Goal: Information Seeking & Learning: Learn about a topic

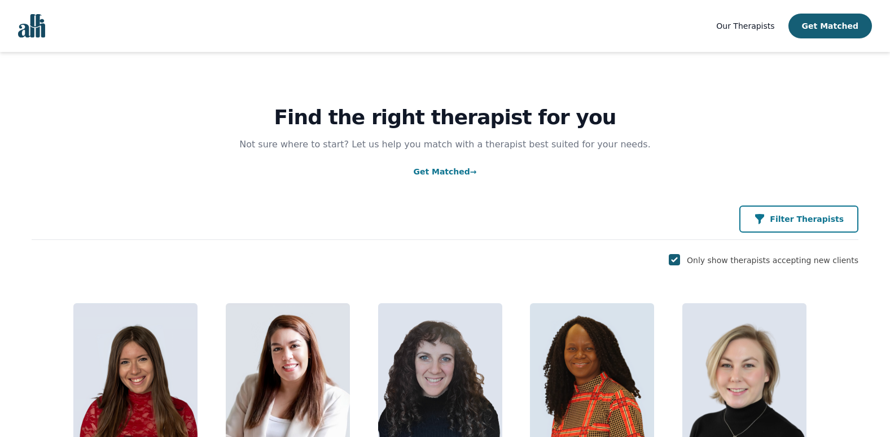
click at [842, 224] on p "Filter Therapists" at bounding box center [807, 218] width 74 height 11
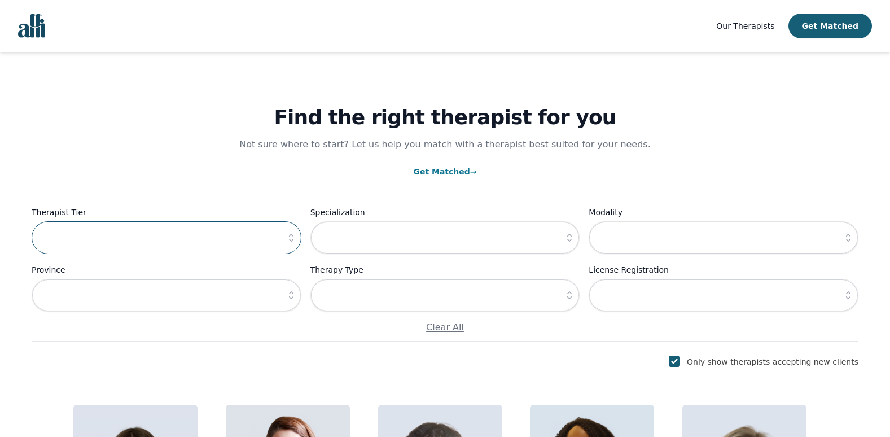
click at [270, 235] on input "text" at bounding box center [167, 237] width 270 height 33
click at [288, 232] on icon "button" at bounding box center [290, 237] width 11 height 11
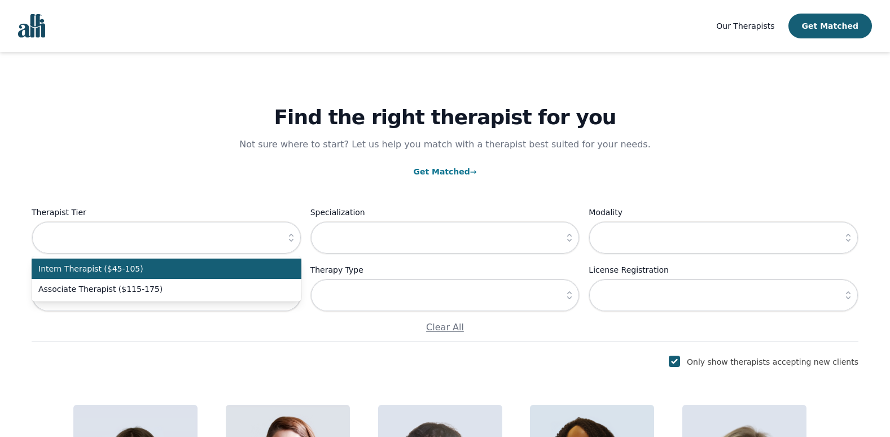
click at [225, 272] on span "Intern Therapist ($45-105)" at bounding box center [159, 268] width 243 height 11
type input "Intern Therapist ($45-105)"
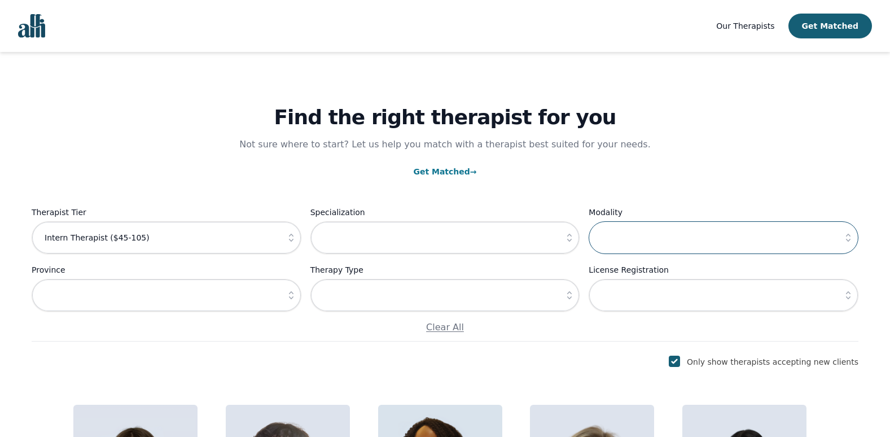
click at [663, 236] on input "text" at bounding box center [723, 237] width 270 height 33
click at [850, 231] on button "button" at bounding box center [848, 237] width 20 height 33
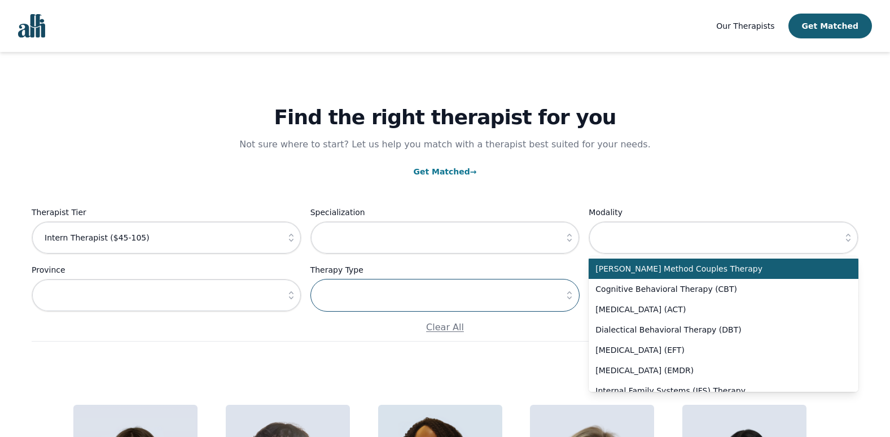
click at [540, 291] on input "text" at bounding box center [445, 295] width 270 height 33
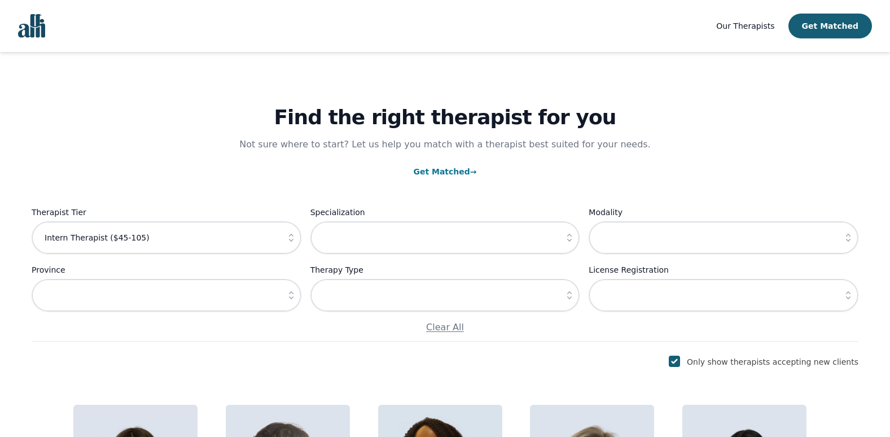
click at [569, 292] on icon "button" at bounding box center [569, 295] width 5 height 8
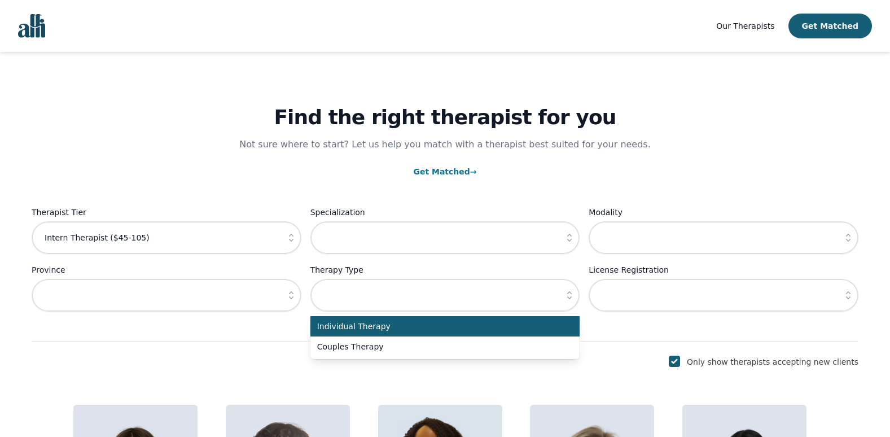
click at [528, 330] on span "Individual Therapy" at bounding box center [438, 325] width 243 height 11
type input "Individual Therapy"
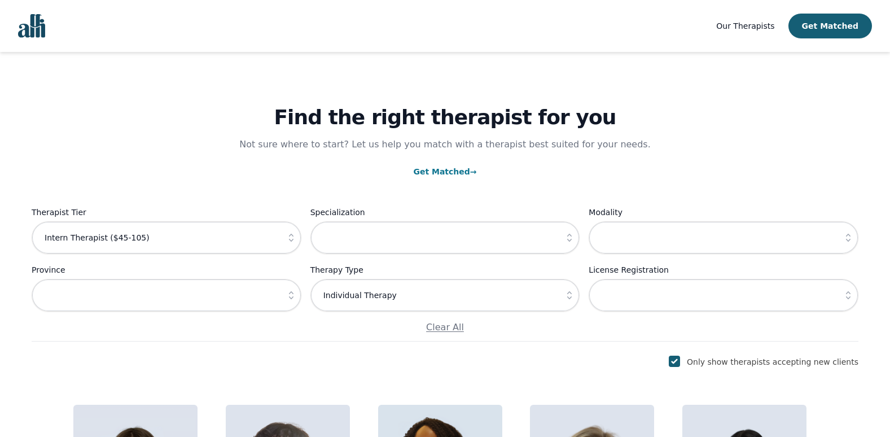
click at [563, 236] on button "button" at bounding box center [569, 237] width 20 height 33
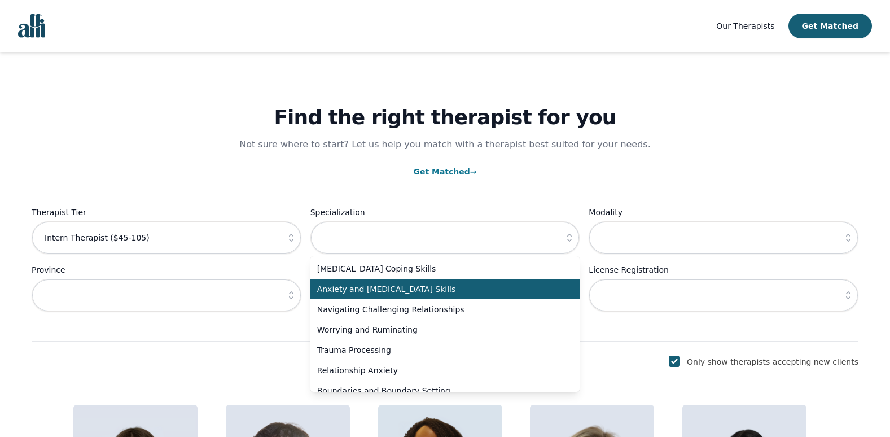
click at [485, 282] on li "Anxiety and [MEDICAL_DATA] Skills" at bounding box center [445, 289] width 270 height 20
type input "Anxiety and [MEDICAL_DATA] Skills"
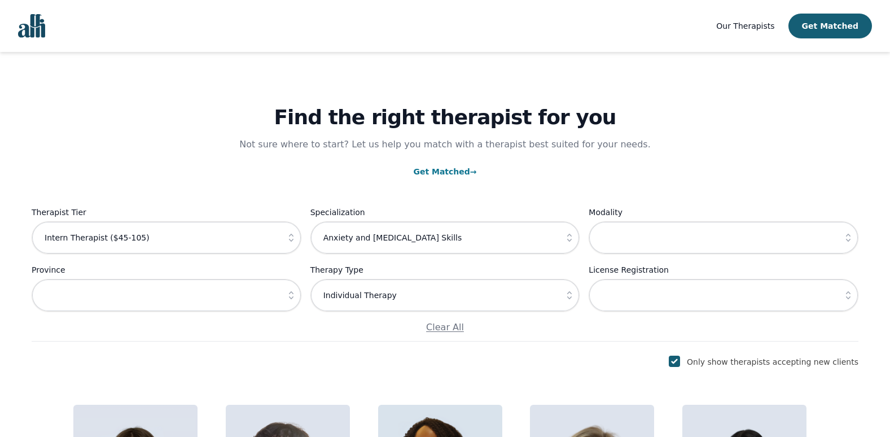
click at [292, 292] on icon "button" at bounding box center [290, 294] width 11 height 11
